Goal: Information Seeking & Learning: Learn about a topic

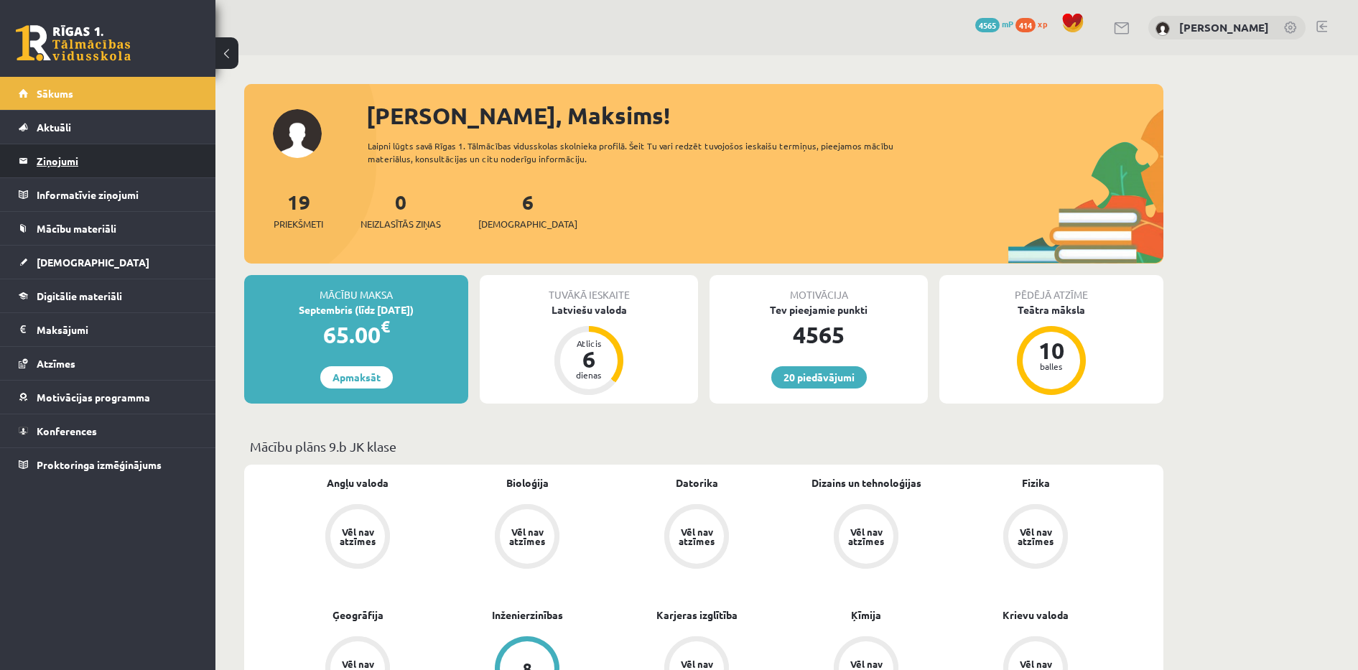
click at [76, 161] on legend "Ziņojumi 0" at bounding box center [117, 160] width 161 height 33
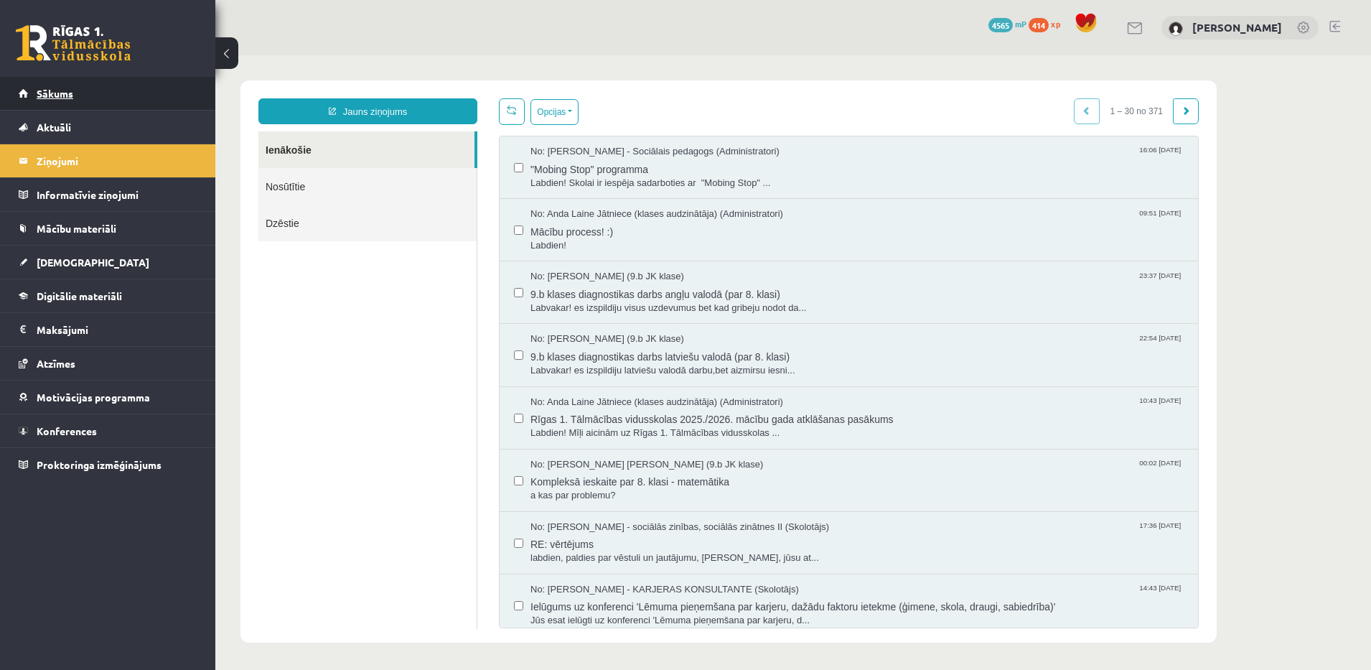
click at [143, 98] on link "Sākums" at bounding box center [108, 93] width 179 height 33
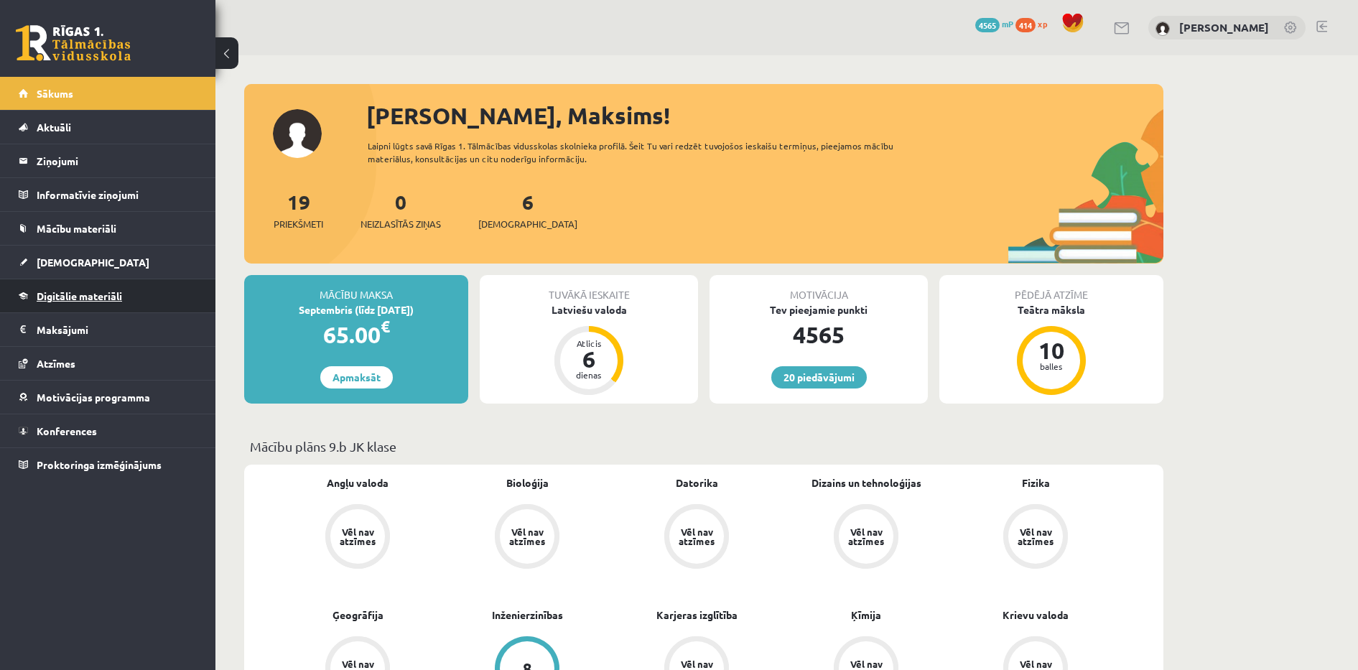
click at [78, 294] on span "Digitālie materiāli" at bounding box center [79, 295] width 85 height 13
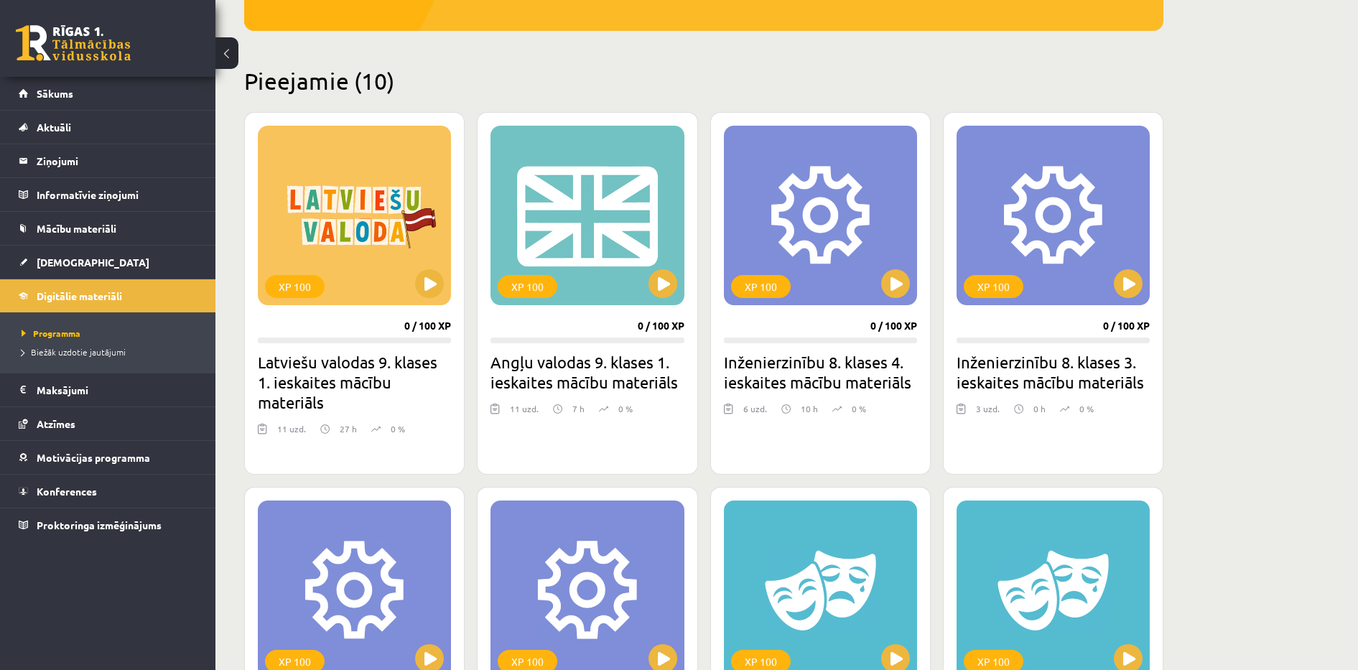
scroll to position [306, 0]
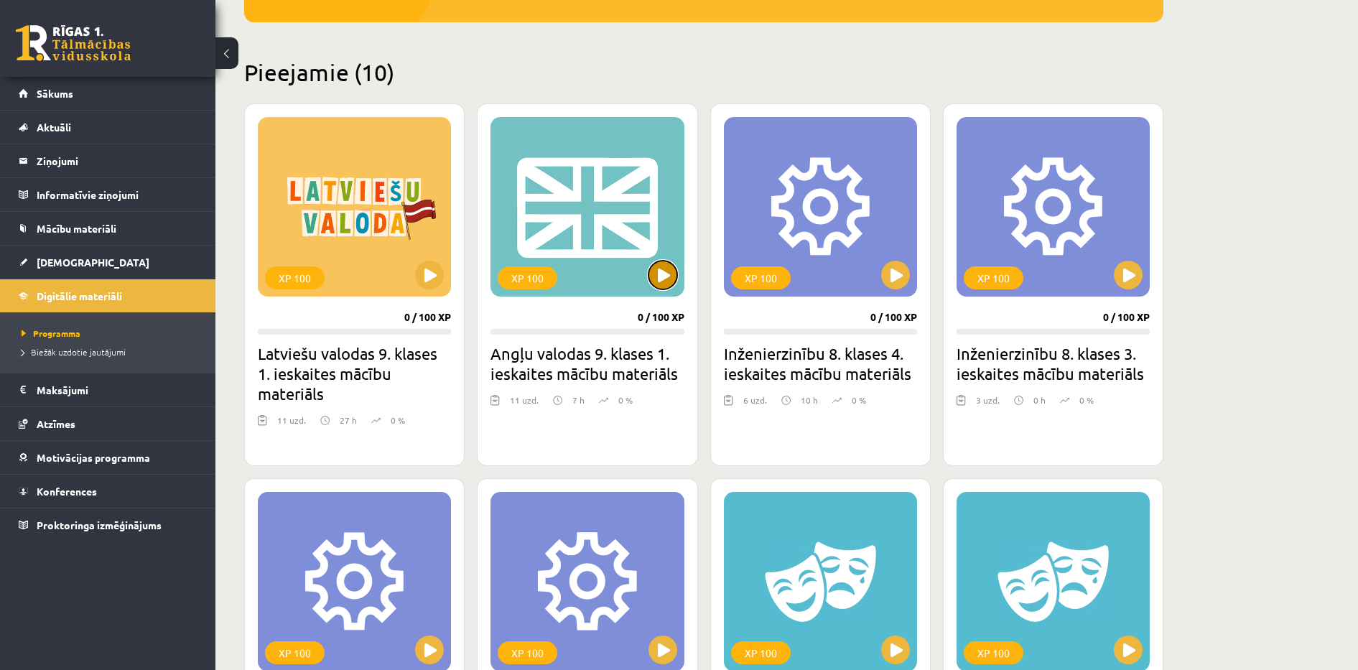
click at [673, 279] on button at bounding box center [662, 275] width 29 height 29
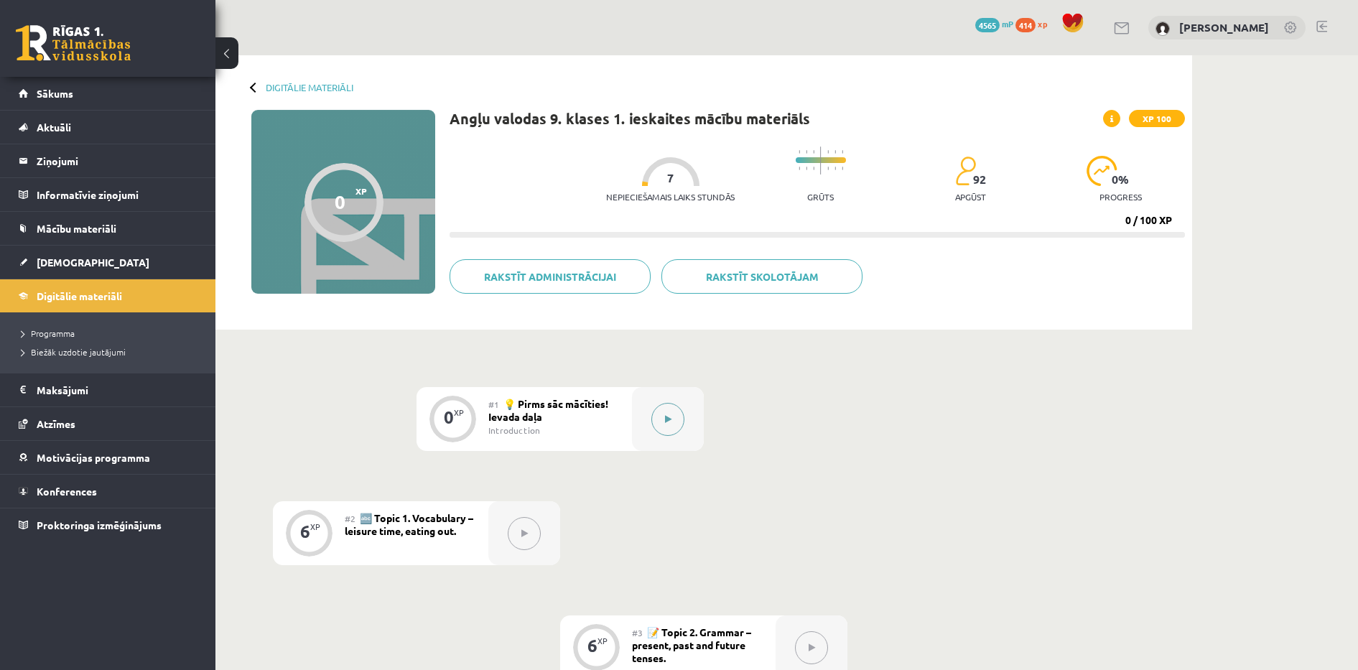
click at [673, 421] on button at bounding box center [667, 419] width 33 height 33
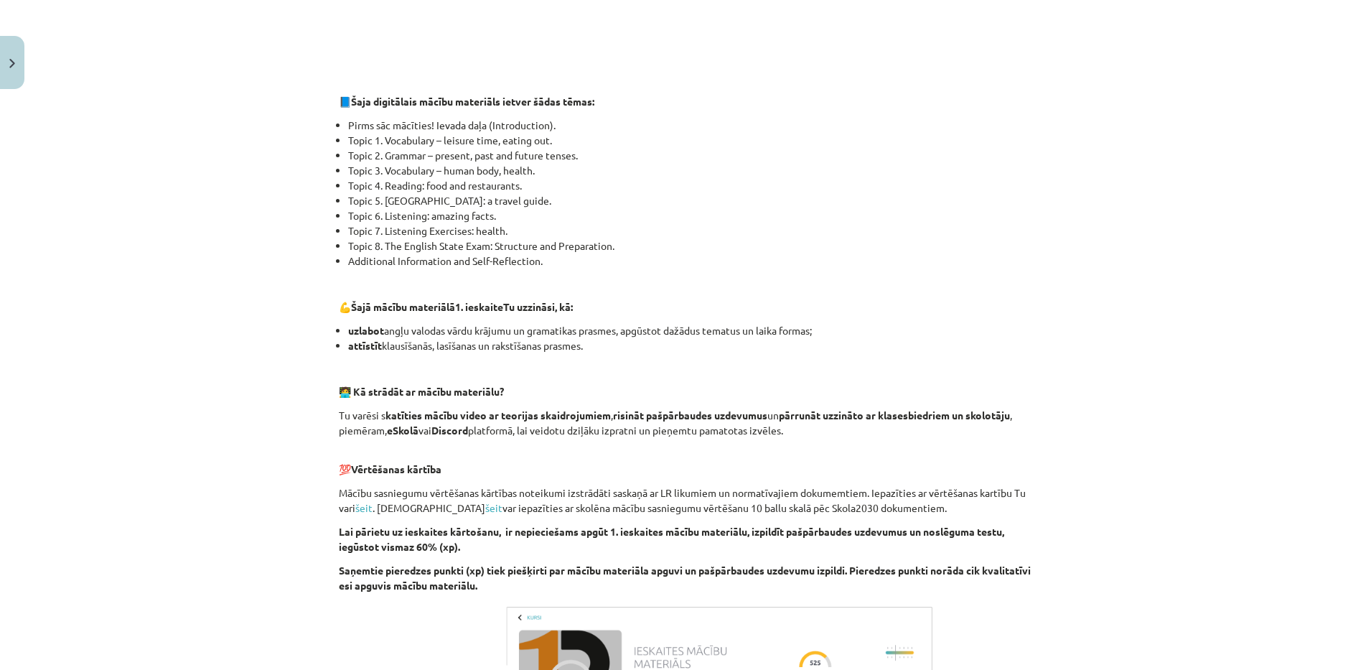
scroll to position [852, 0]
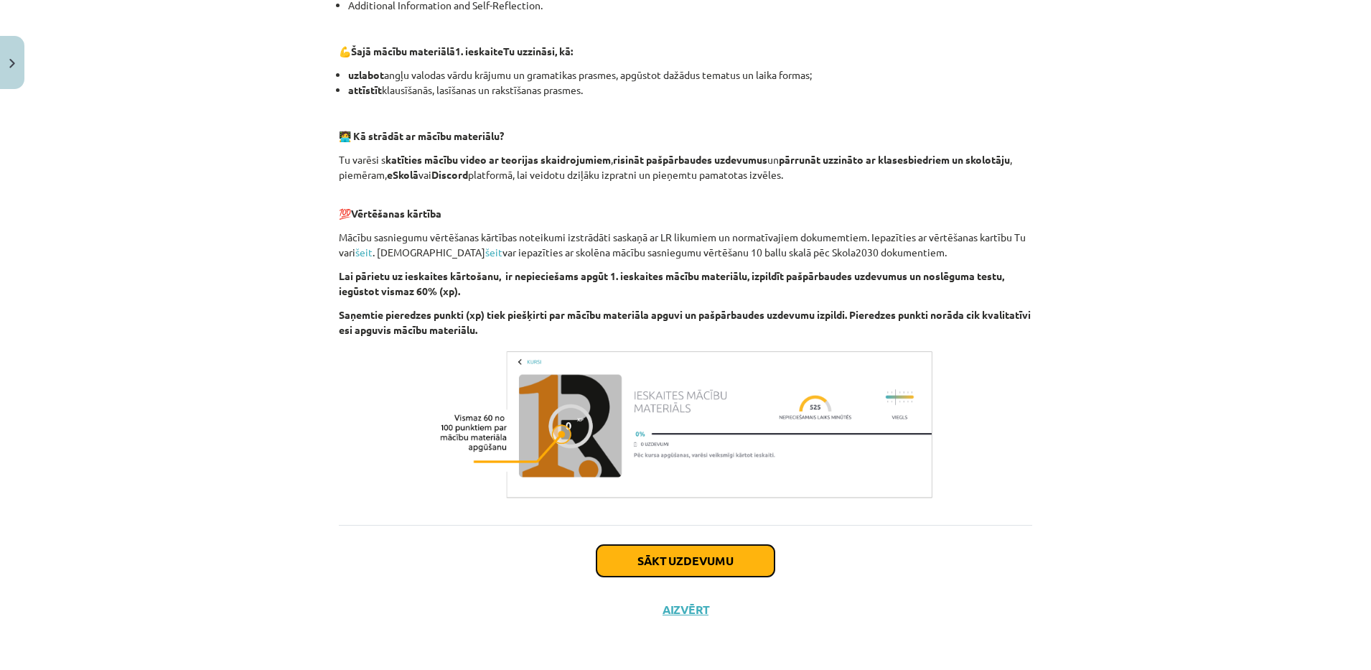
click at [719, 563] on button "Sākt uzdevumu" at bounding box center [686, 561] width 178 height 32
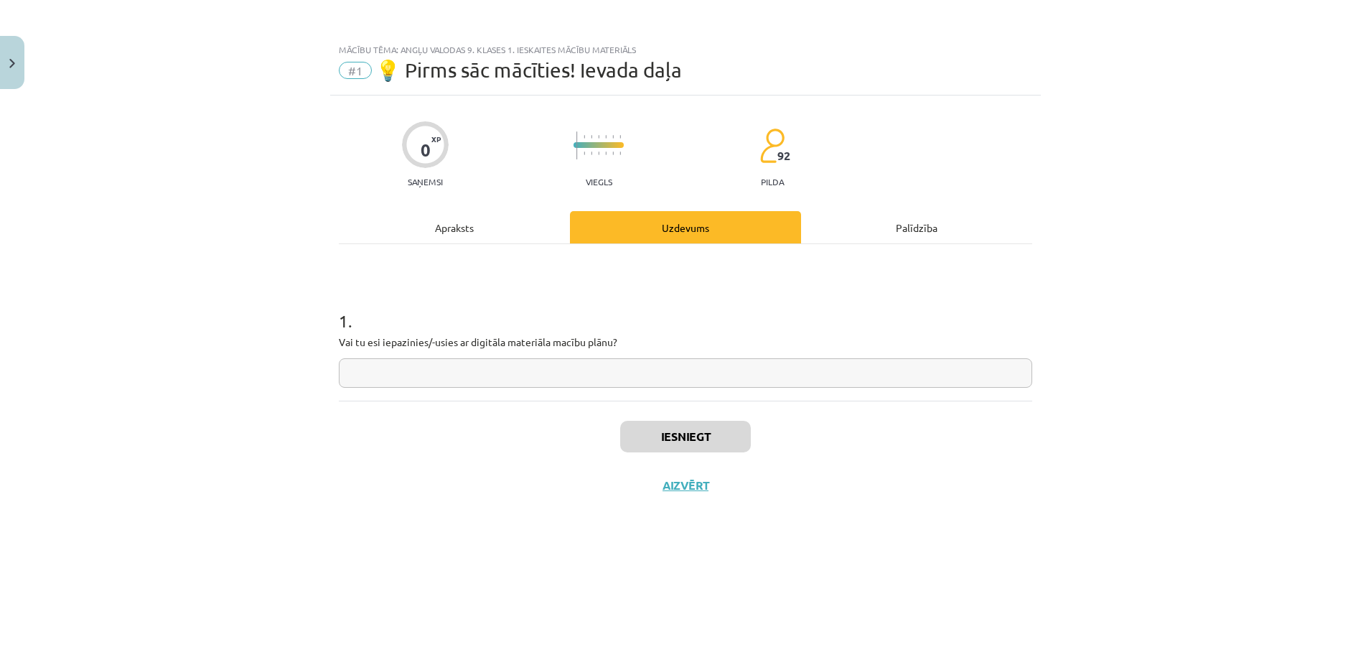
scroll to position [0, 0]
click at [729, 373] on input "text" at bounding box center [686, 372] width 694 height 29
type input "*"
type input "**********"
click at [674, 428] on button "Iesniegt" at bounding box center [685, 437] width 131 height 32
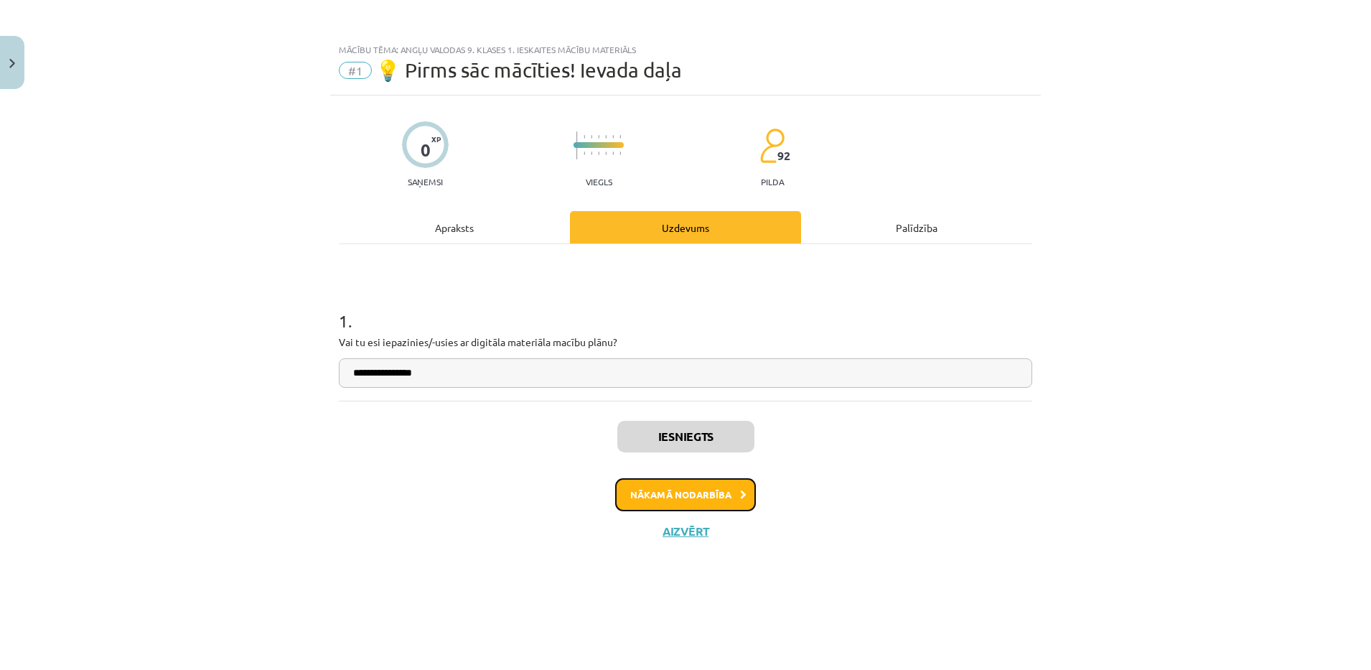
click at [687, 497] on button "Nākamā nodarbība" at bounding box center [685, 494] width 141 height 33
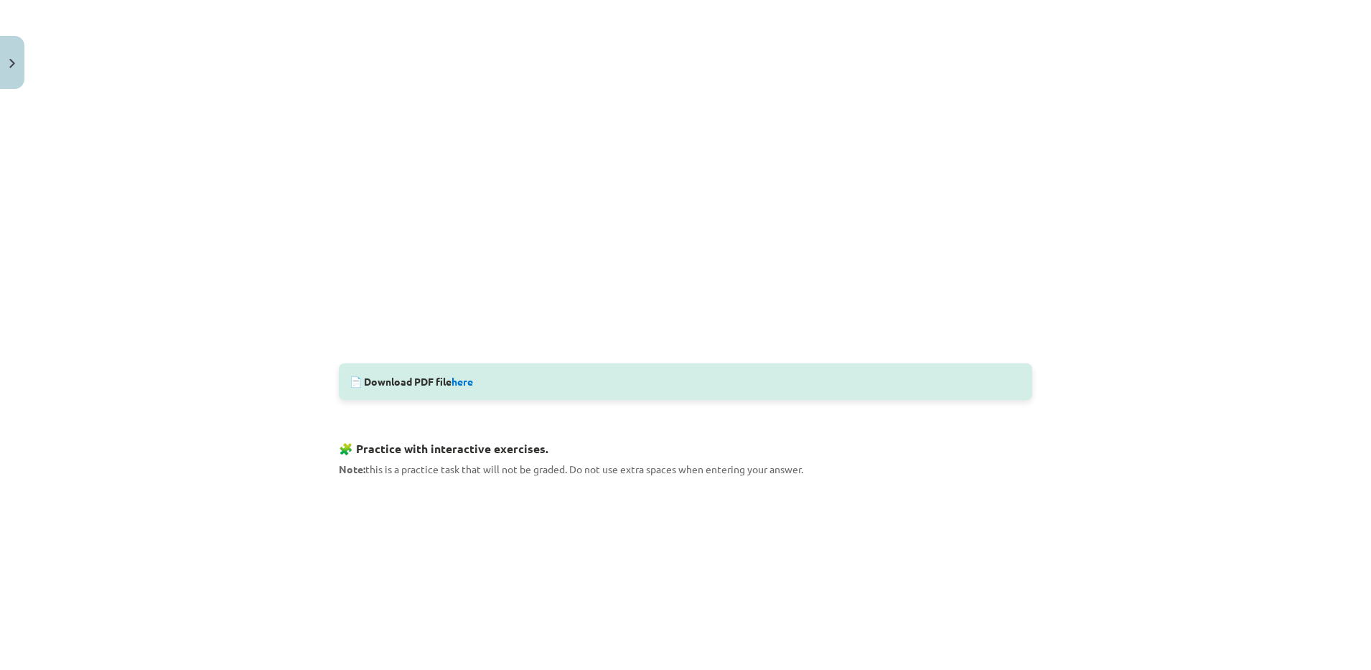
scroll to position [381, 0]
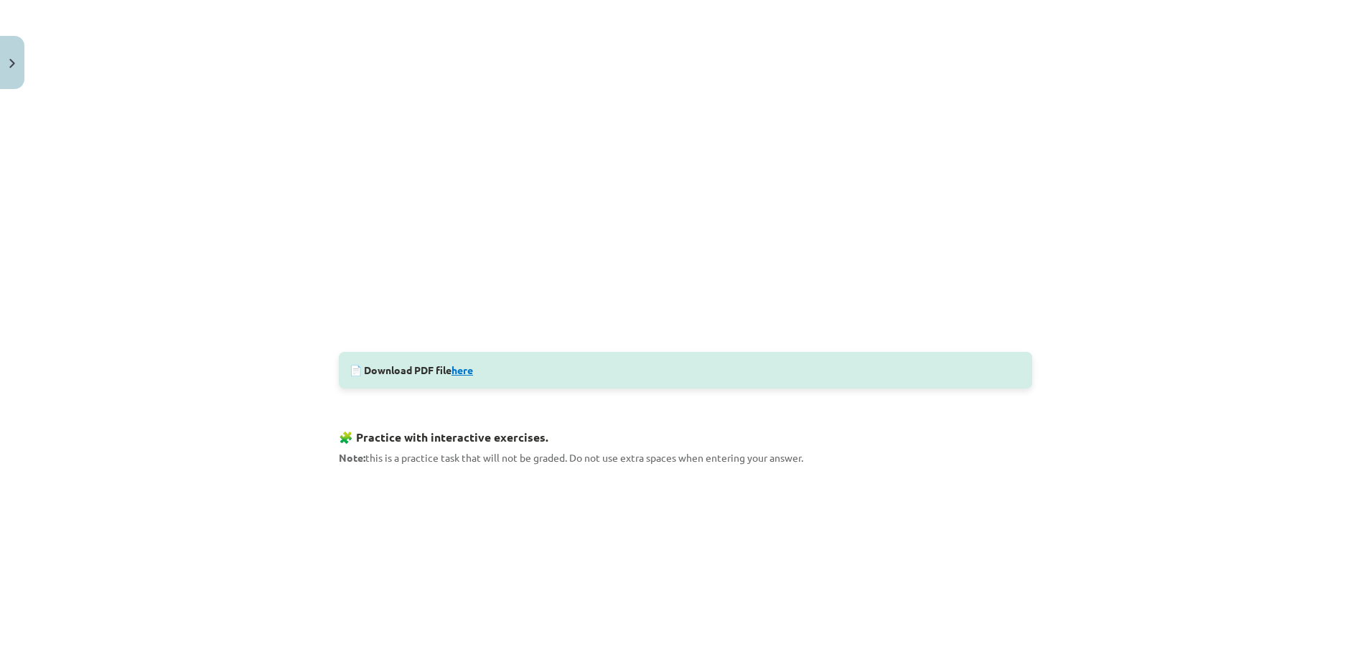
click at [461, 363] on link "here" at bounding box center [463, 369] width 22 height 13
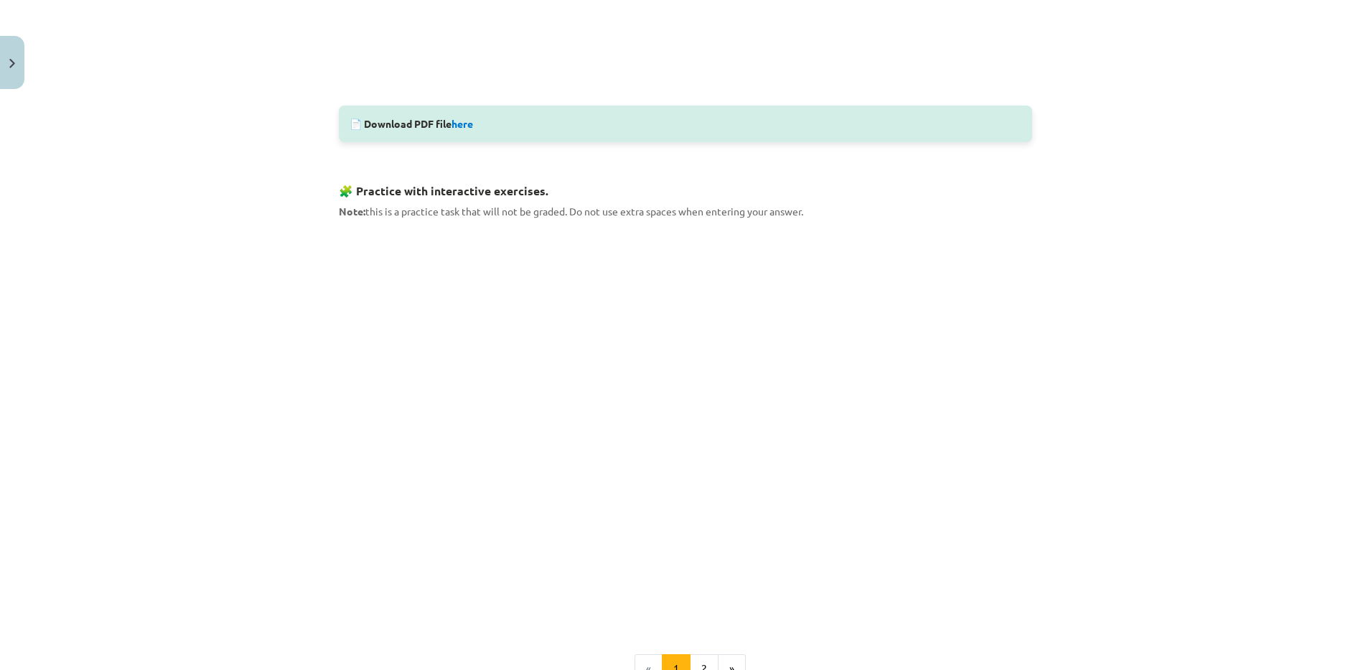
scroll to position [804, 0]
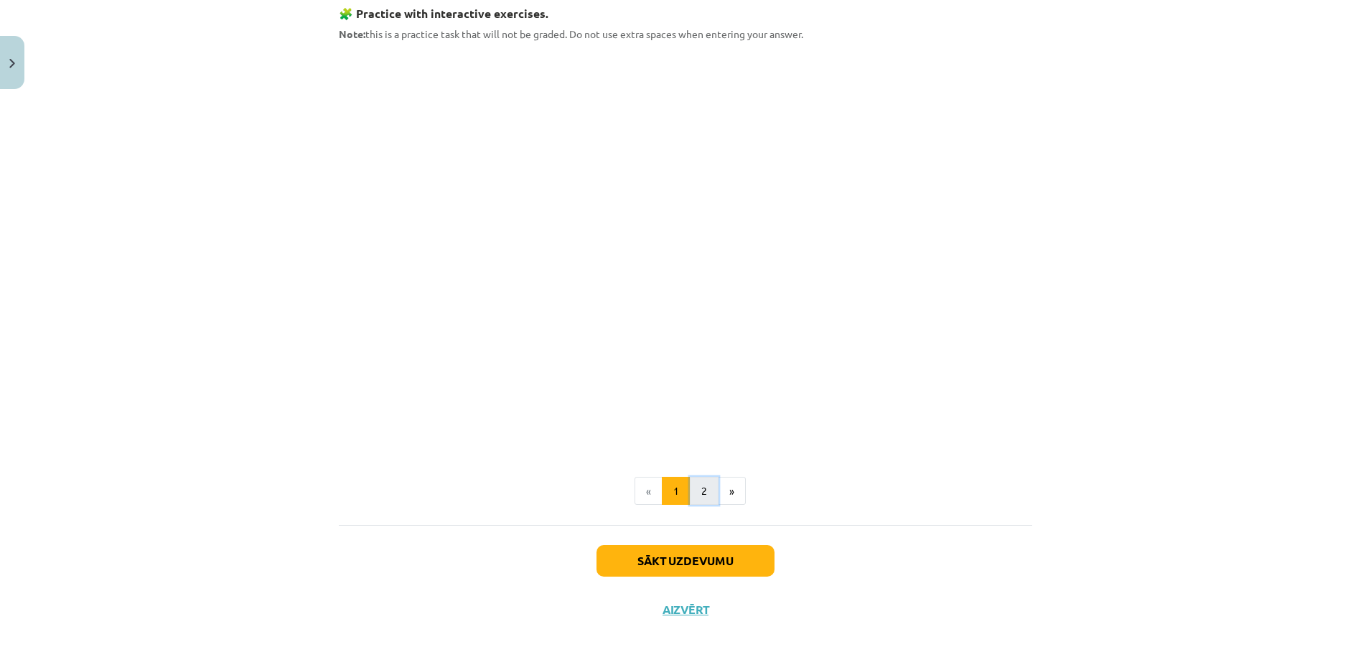
click at [695, 498] on button "2" at bounding box center [704, 491] width 29 height 29
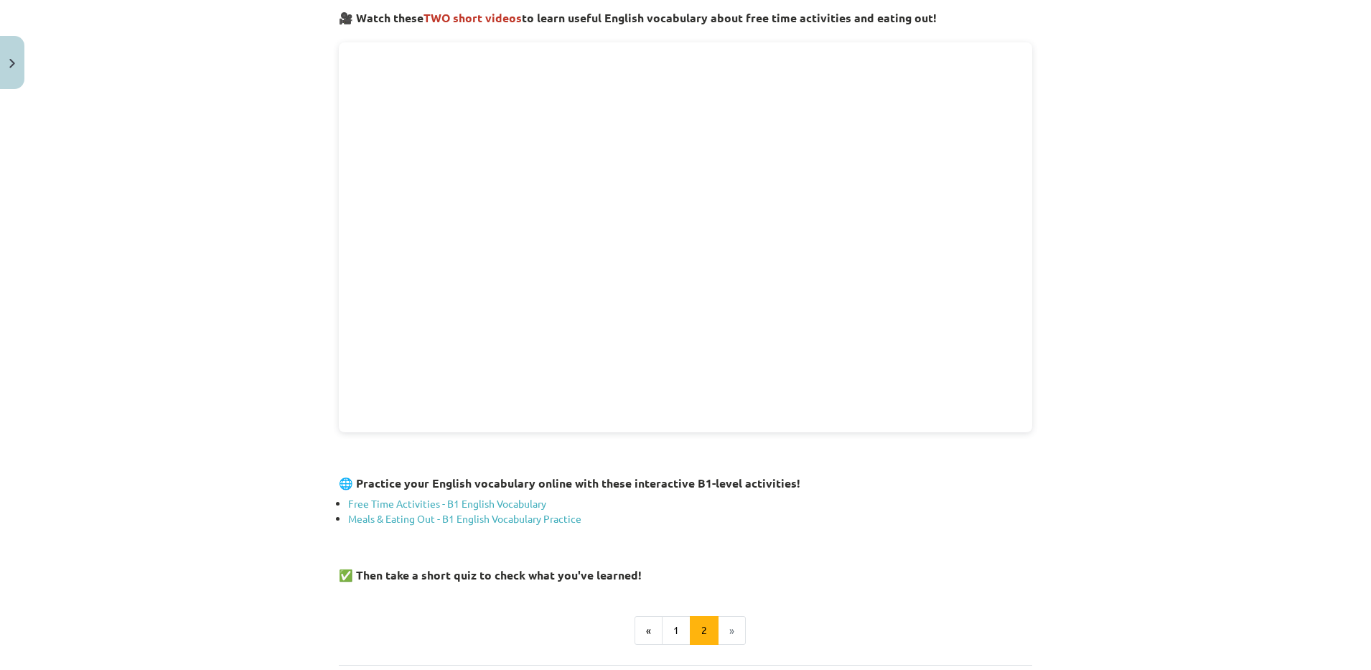
scroll to position [395, 0]
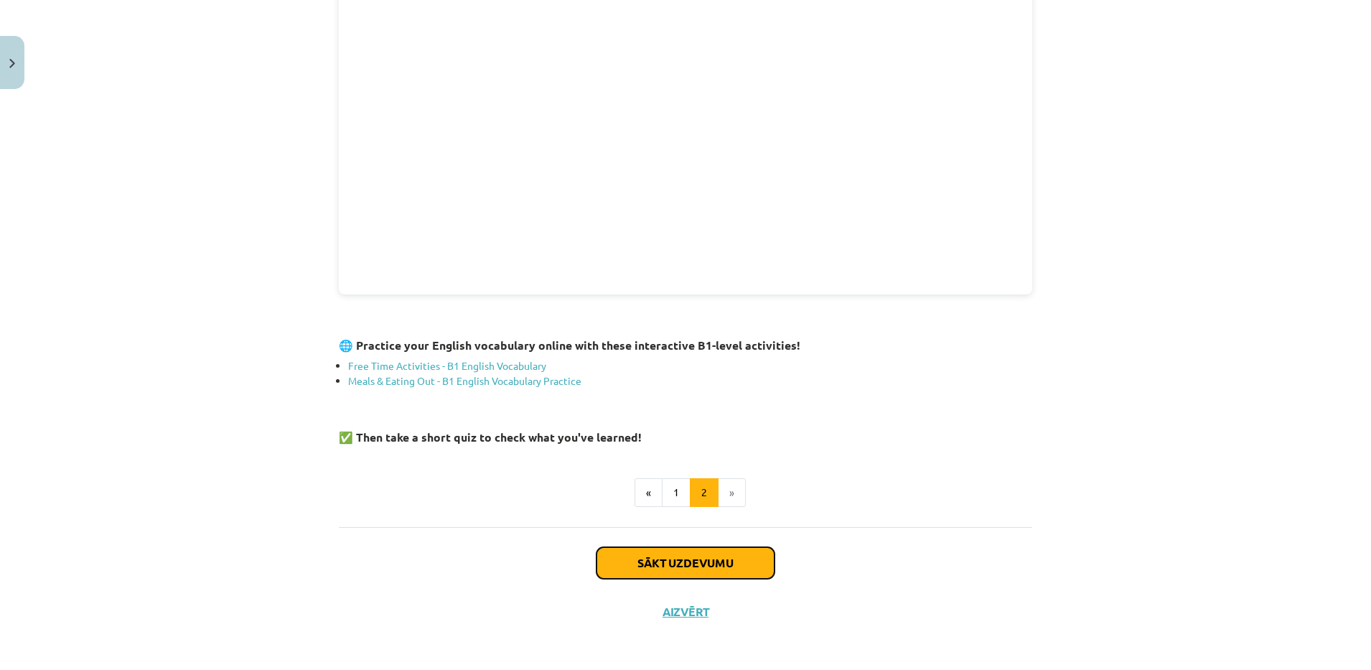
click at [709, 548] on button "Sākt uzdevumu" at bounding box center [686, 563] width 178 height 32
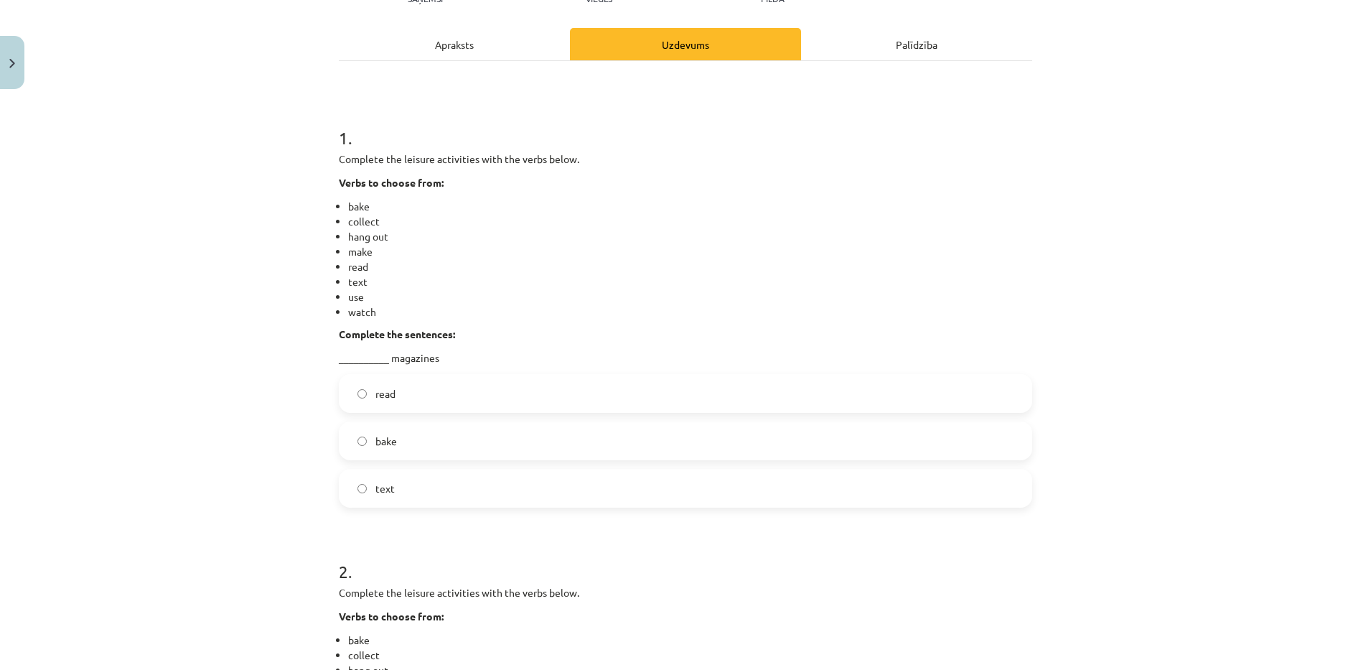
scroll to position [195, 0]
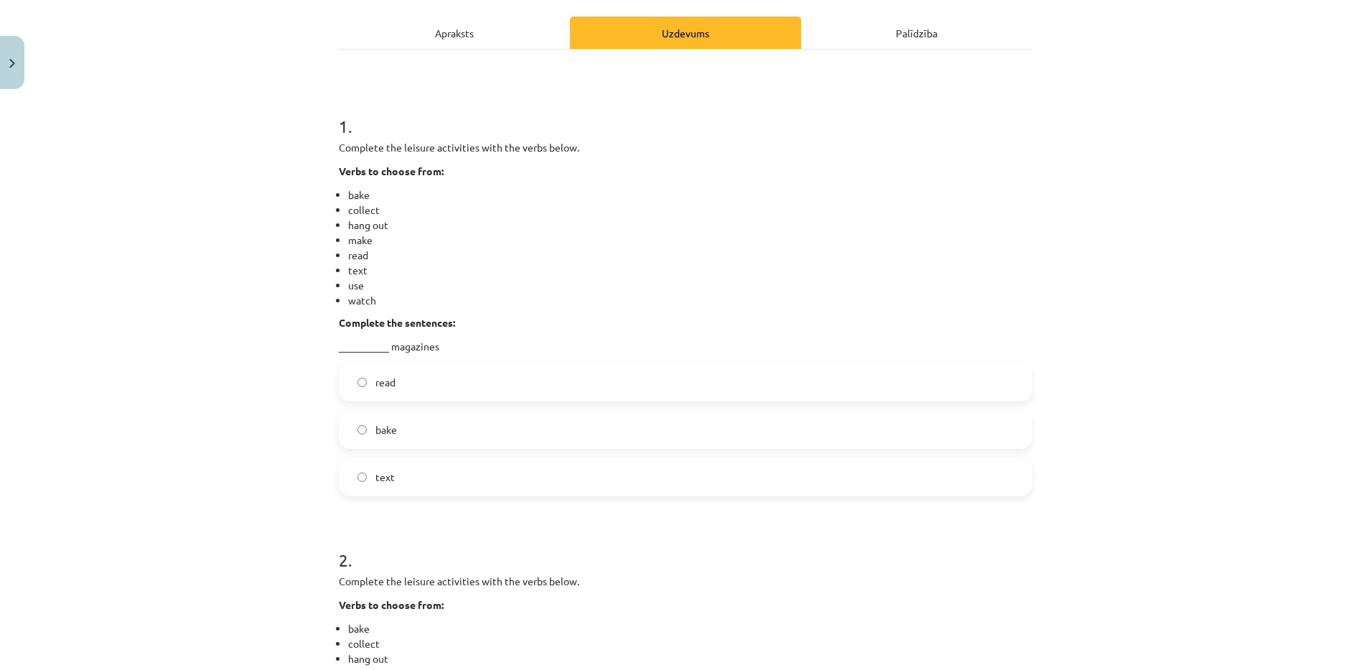
click at [394, 365] on label "read" at bounding box center [685, 382] width 691 height 36
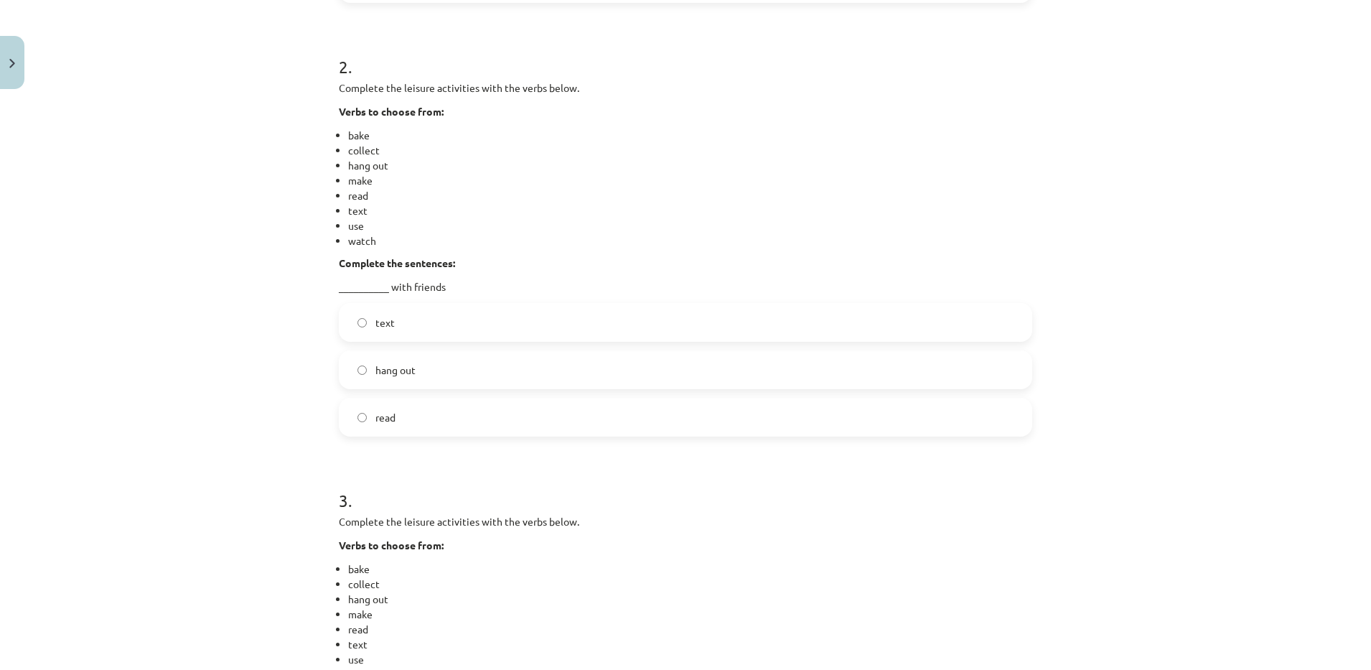
scroll to position [686, 0]
click at [402, 325] on label "text" at bounding box center [685, 325] width 691 height 36
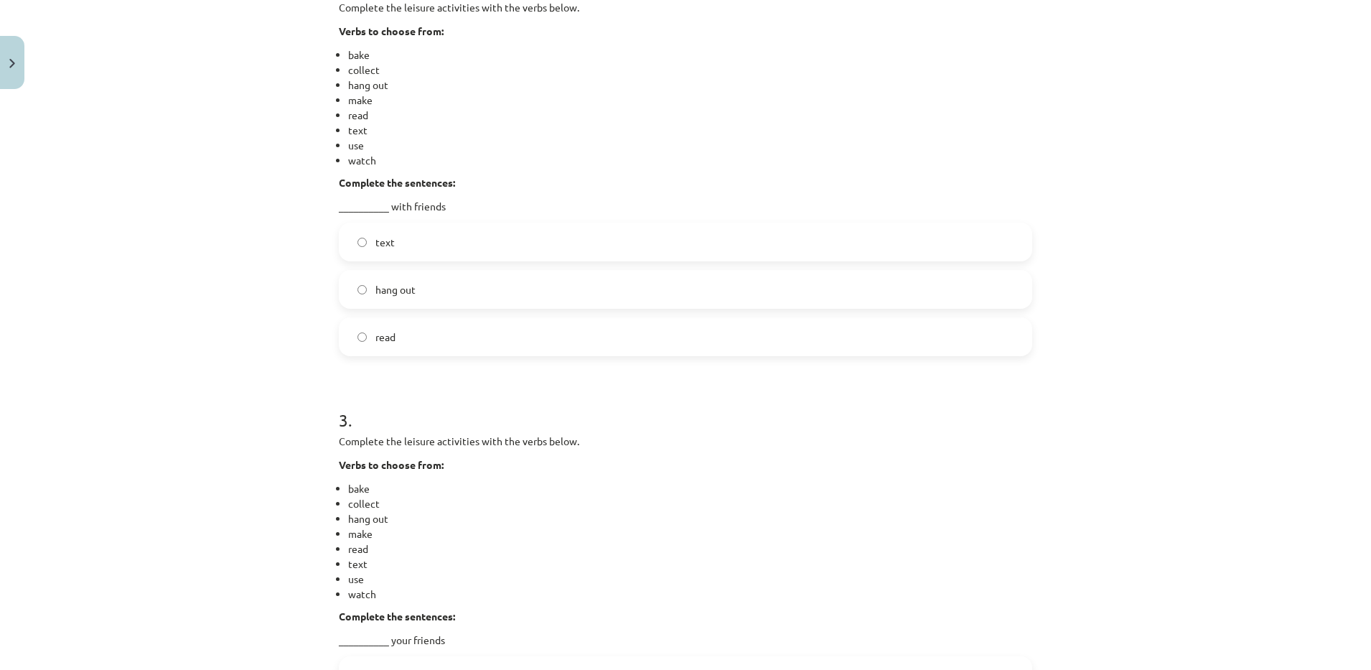
scroll to position [780, 0]
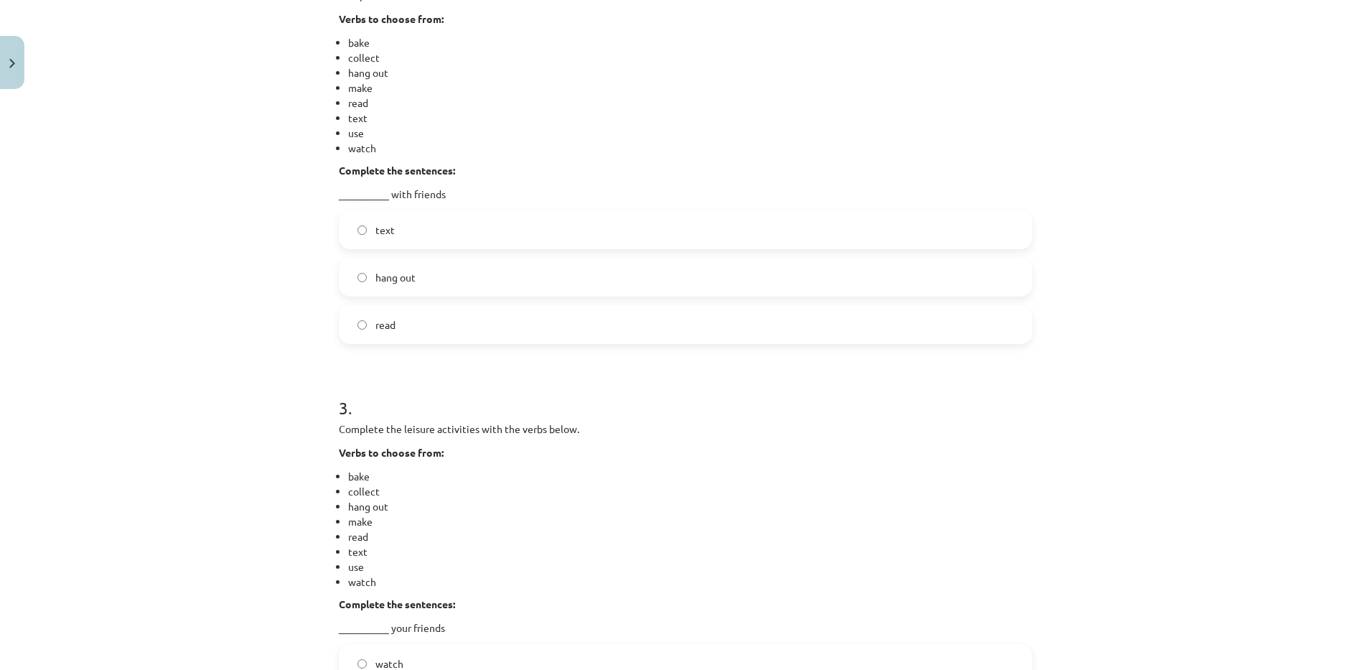
click at [404, 281] on span "hang out" at bounding box center [396, 277] width 40 height 15
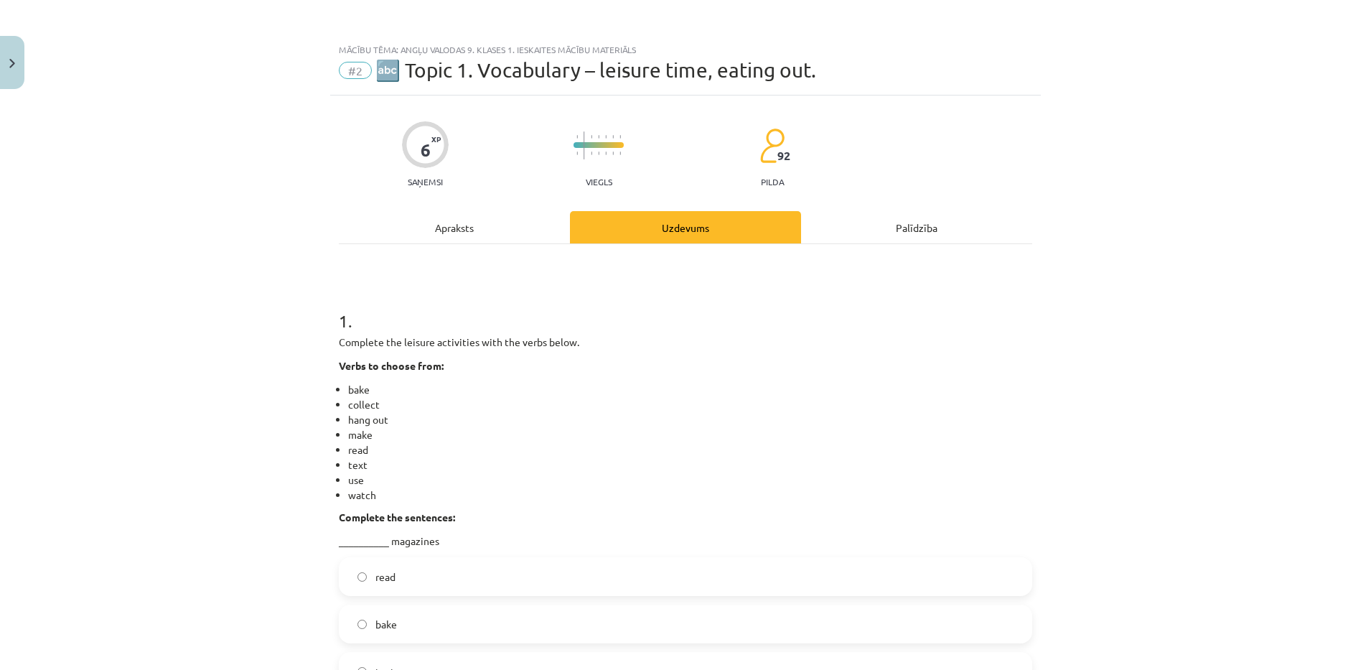
scroll to position [1055, 0]
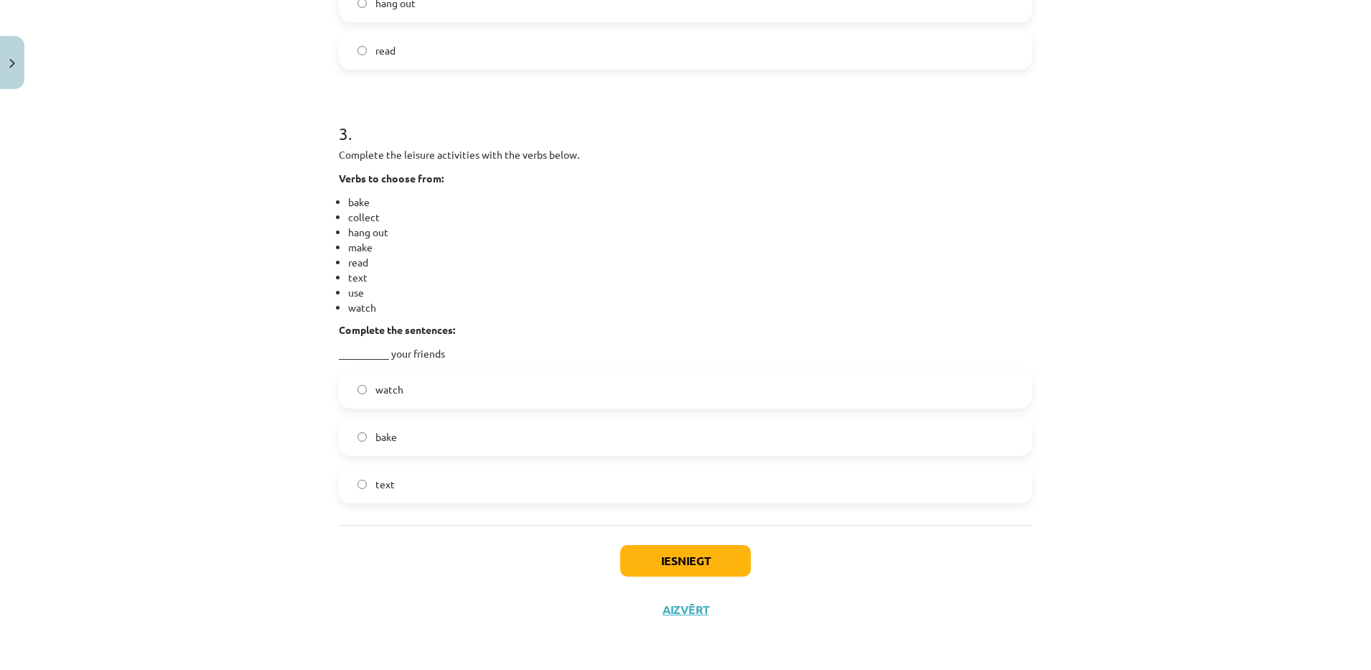
click at [368, 355] on p "__________ your friends" at bounding box center [686, 353] width 694 height 15
click at [420, 477] on label "text" at bounding box center [685, 484] width 691 height 36
click at [676, 555] on button "Iesniegt" at bounding box center [685, 561] width 131 height 32
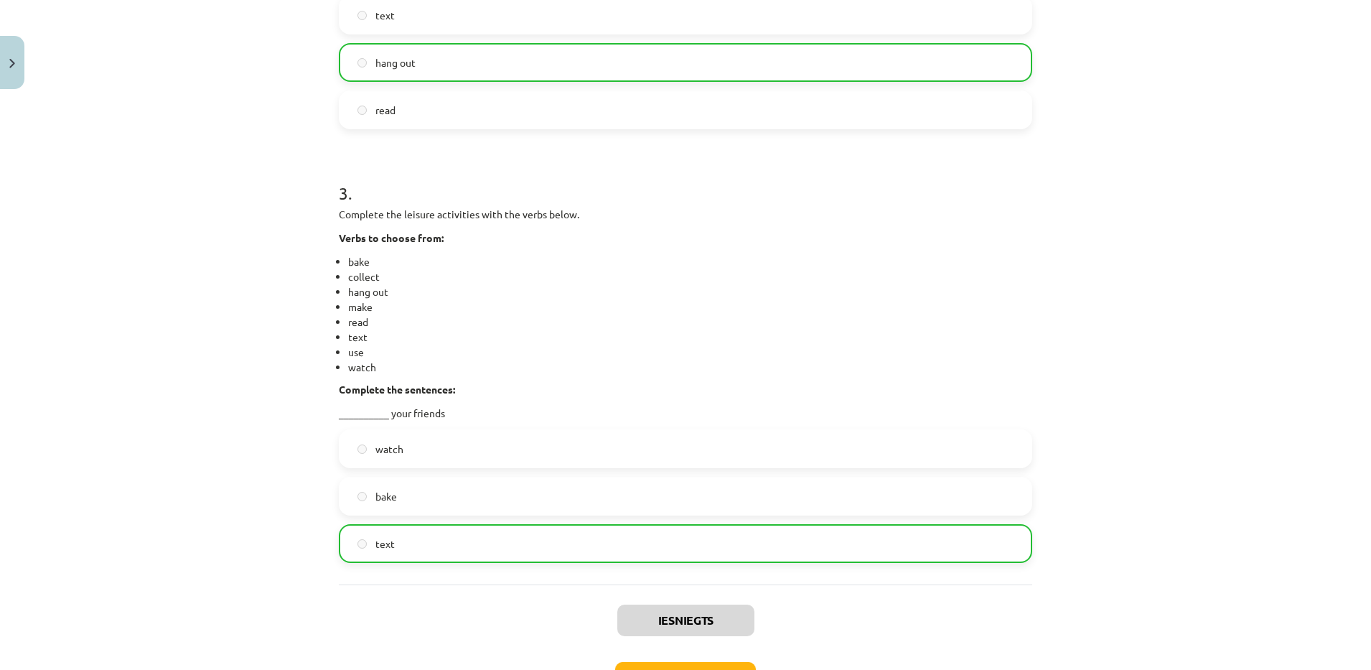
scroll to position [1101, 0]
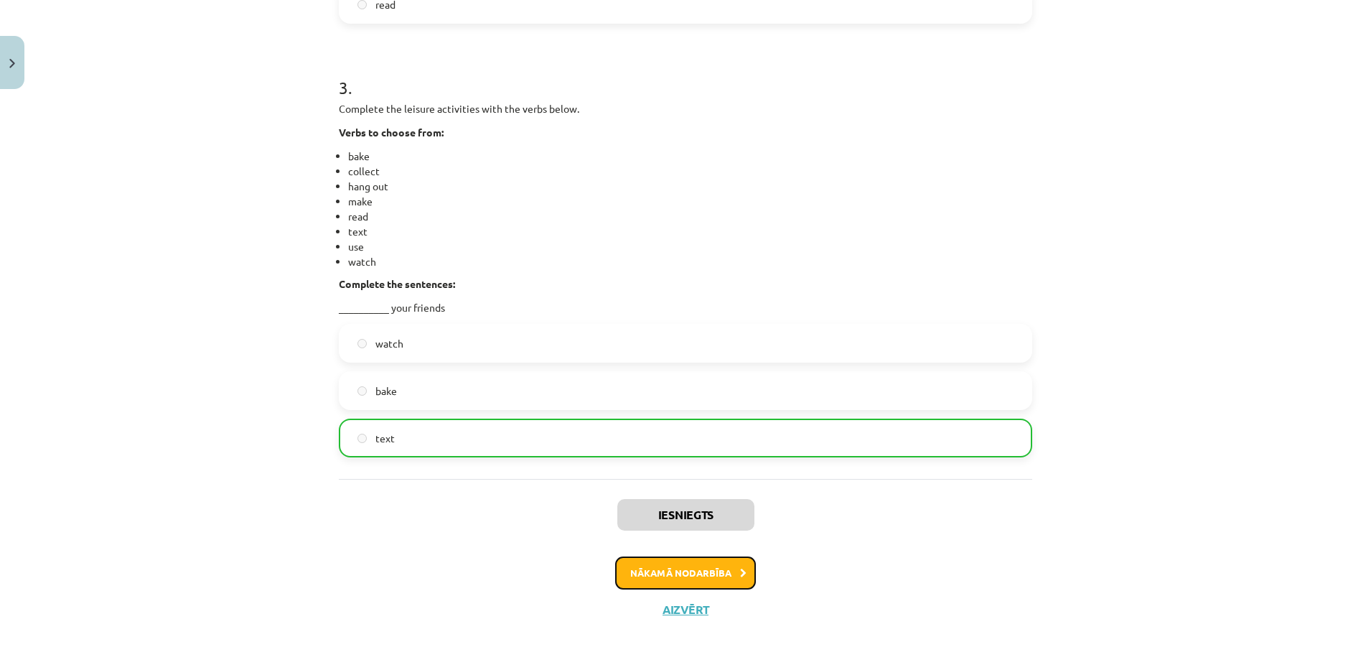
click at [649, 556] on button "Nākamā nodarbība" at bounding box center [685, 572] width 141 height 33
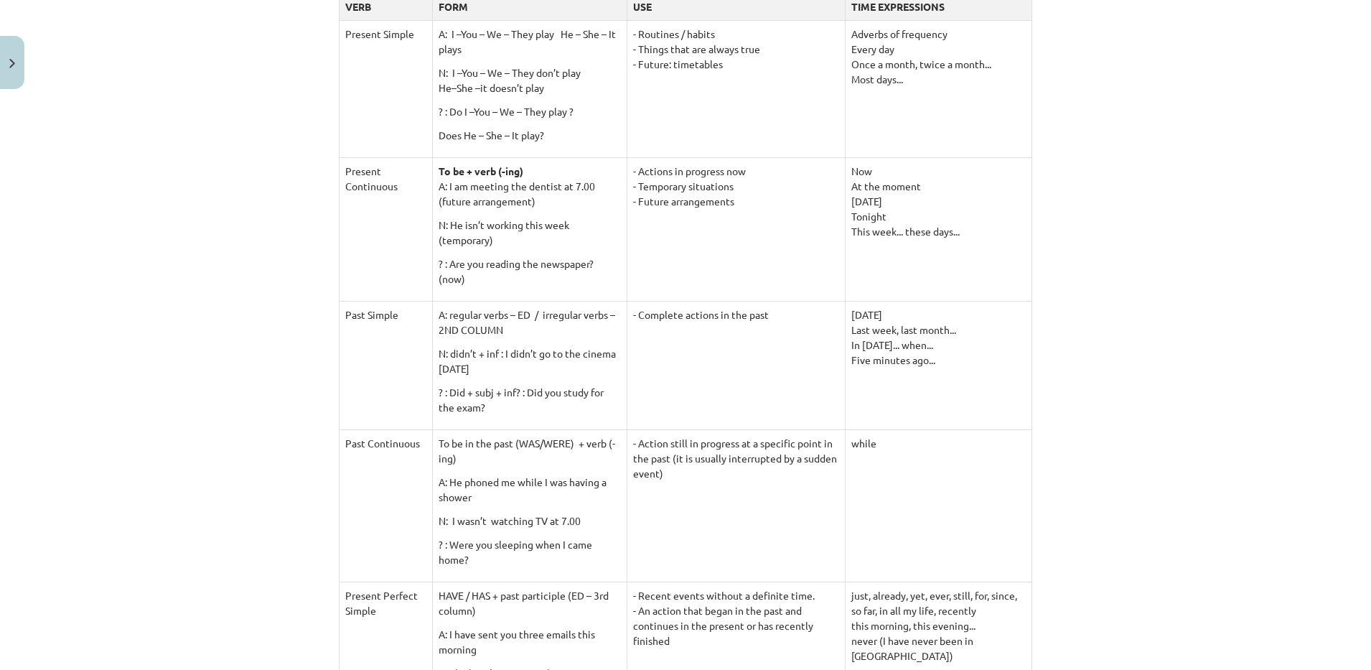
scroll to position [314, 0]
